Goal: Transaction & Acquisition: Purchase product/service

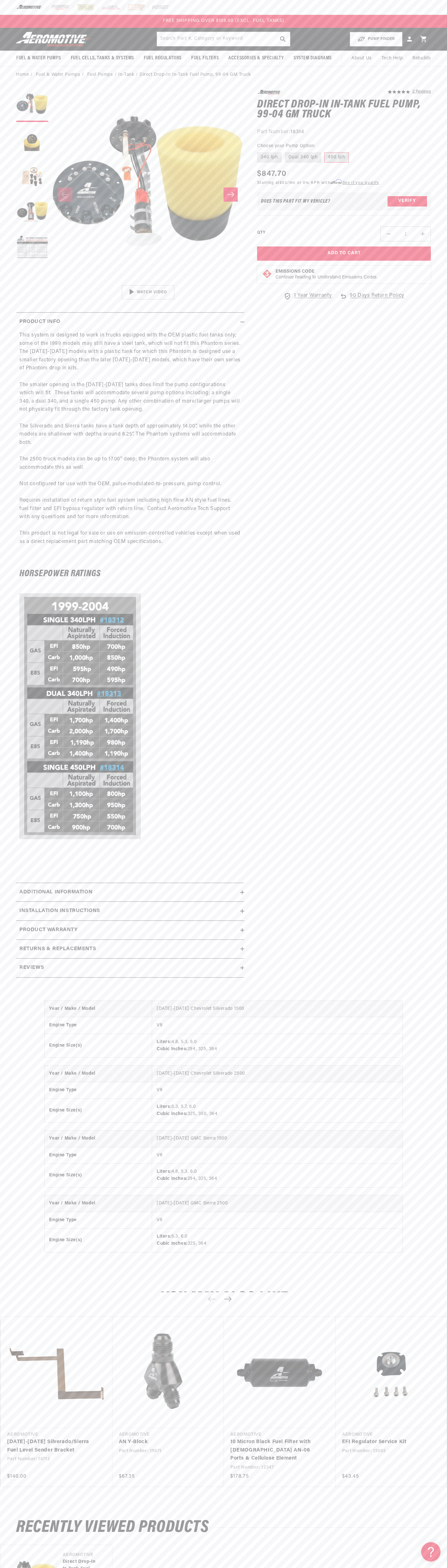
click at [382, 30] on header "Fuel & Water Pumps Back In-Tank In-Line Fuel Pumps" at bounding box center [224, 40] width 447 height 23
click at [422, 1438] on link "EFI Regulator Service Kit" at bounding box center [388, 1442] width 93 height 9
click at [187, 1563] on html "Skip to content Your cart Your cart is empty Loading... You may also like Subto…" at bounding box center [224, 784] width 447 height 1568
